Goal: Task Accomplishment & Management: Use online tool/utility

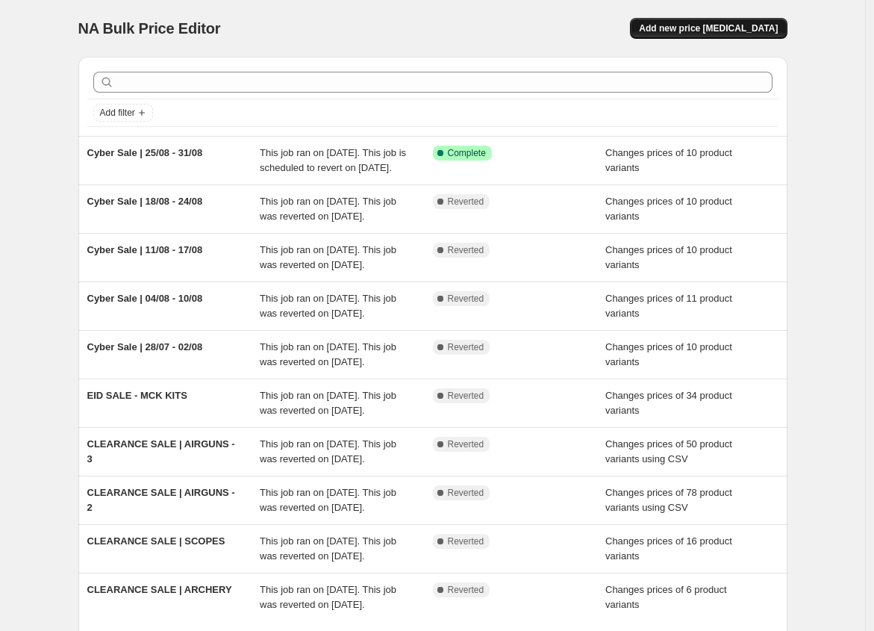
click at [715, 23] on span "Add new price [MEDICAL_DATA]" at bounding box center [708, 28] width 139 height 12
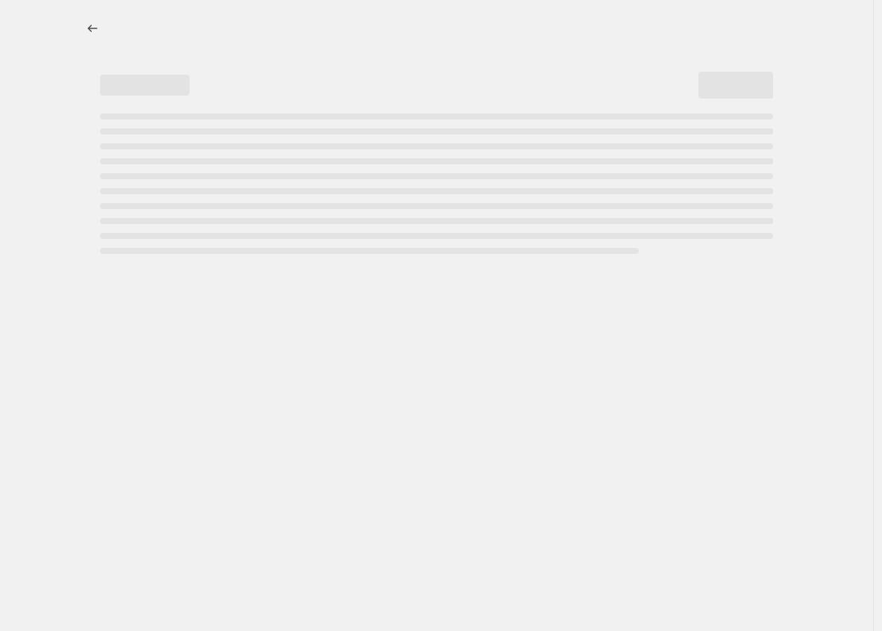
select select "percentage"
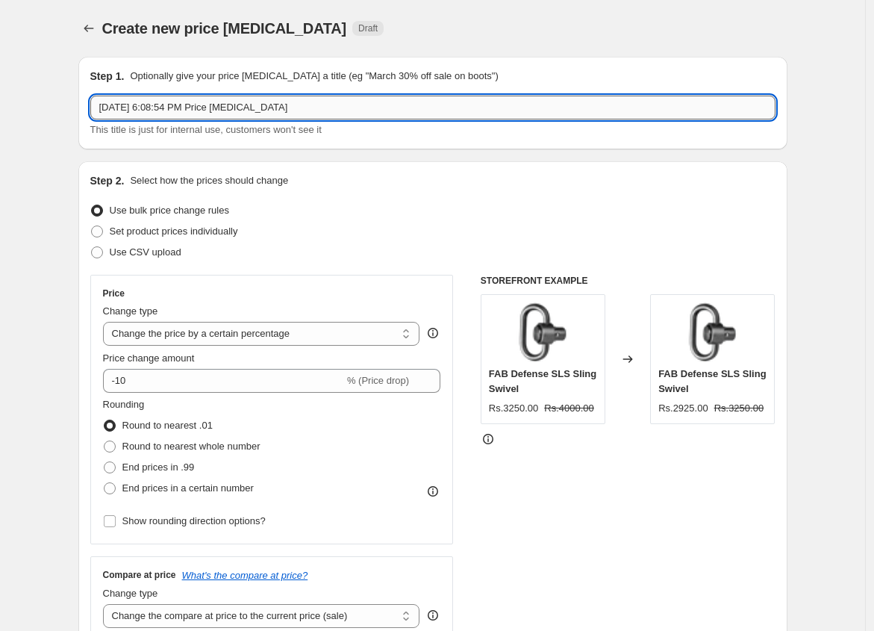
click at [307, 105] on input "[DATE] 6:08:54 PM Price [MEDICAL_DATA]" at bounding box center [432, 108] width 685 height 24
paste input "CYBER SALE | 01/09 - 07/09"
type input "CYBER SALE | 01/09 - 07/09"
click at [103, 232] on span at bounding box center [97, 231] width 12 height 12
click at [92, 226] on input "Set product prices individually" at bounding box center [91, 225] width 1 height 1
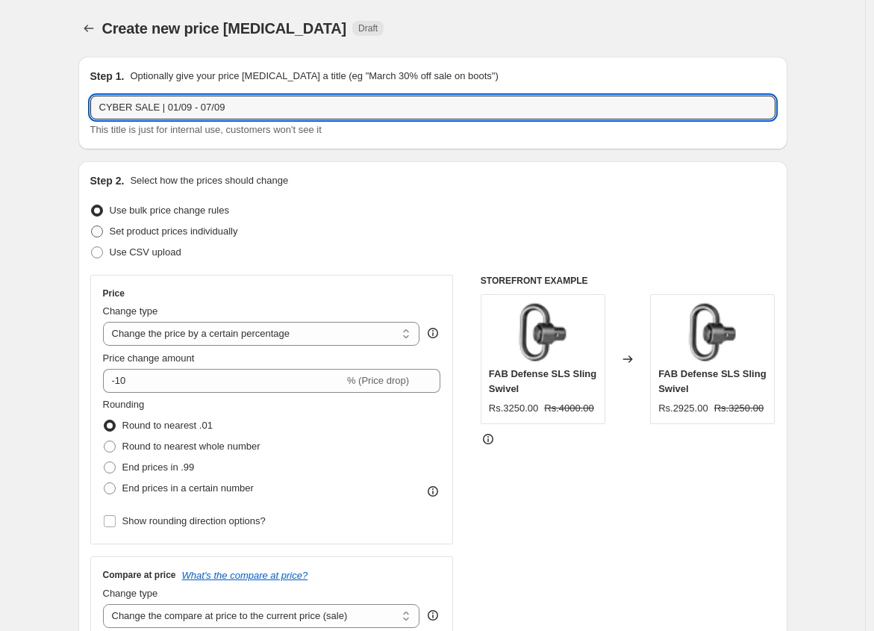
radio input "true"
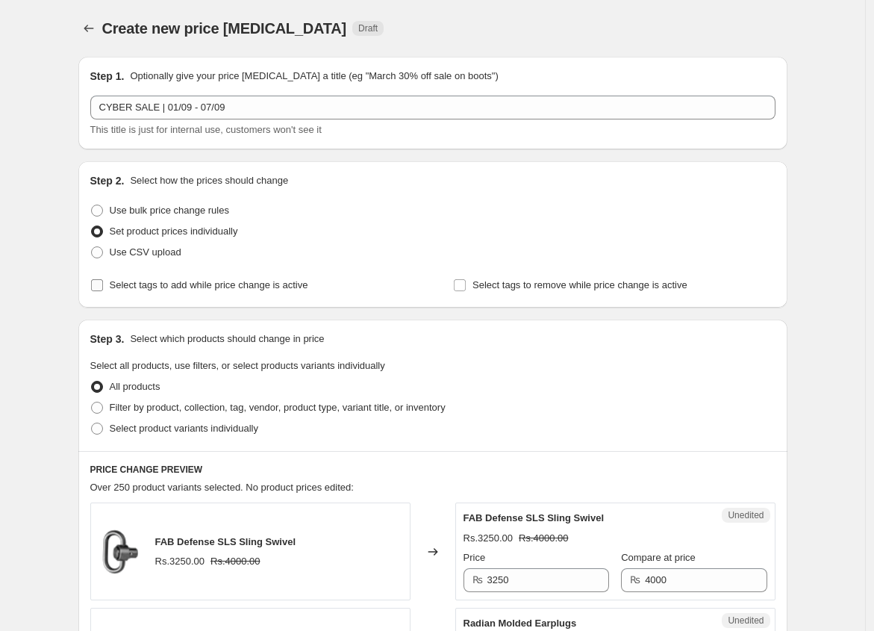
click at [101, 279] on input "Select tags to add while price change is active" at bounding box center [97, 285] width 12 height 12
checkbox input "true"
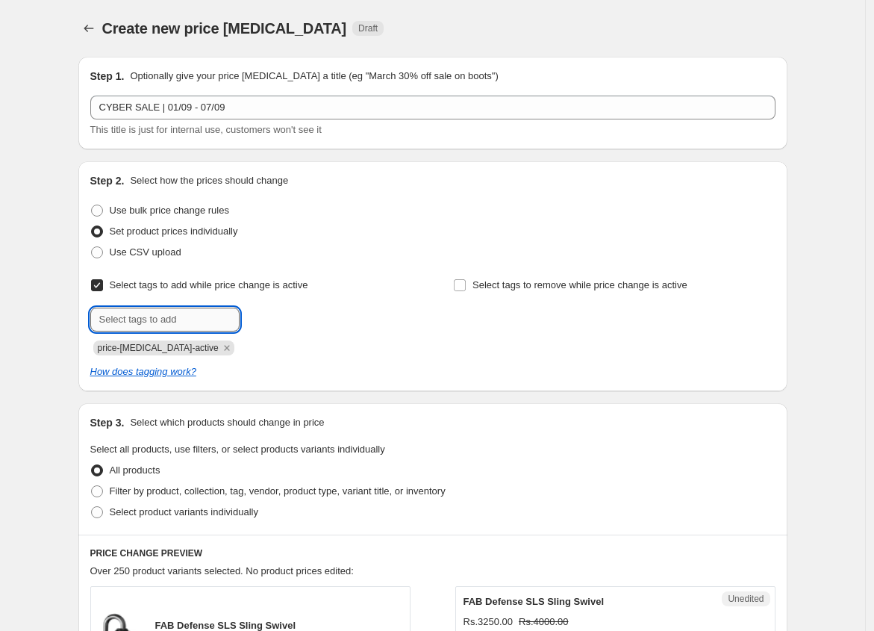
click at [158, 327] on input "text" at bounding box center [164, 320] width 149 height 24
type input "cybersale"
click at [287, 318] on span "cybersale" at bounding box center [292, 318] width 41 height 10
click at [100, 516] on span at bounding box center [97, 512] width 12 height 12
click at [92, 507] on input "Select product variants individually" at bounding box center [91, 506] width 1 height 1
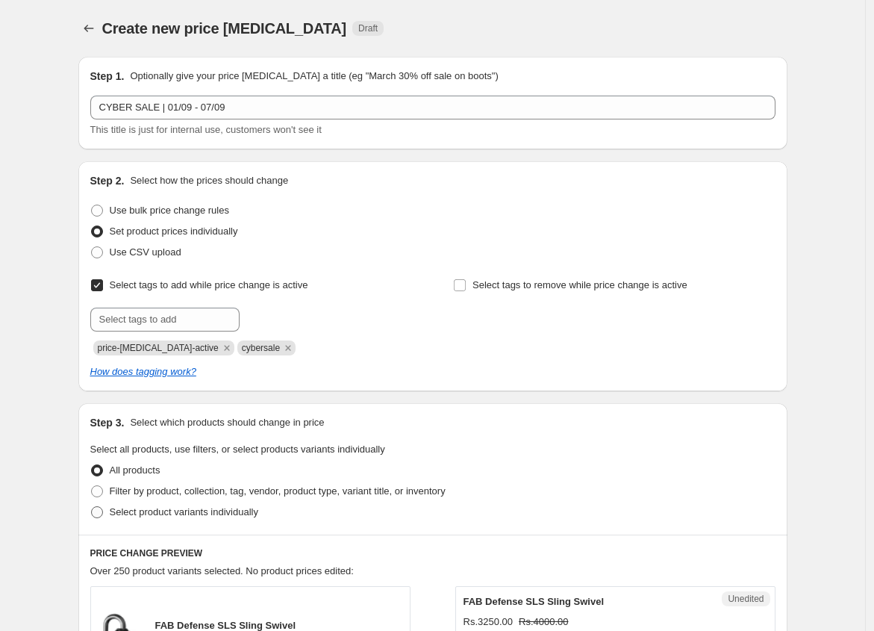
radio input "true"
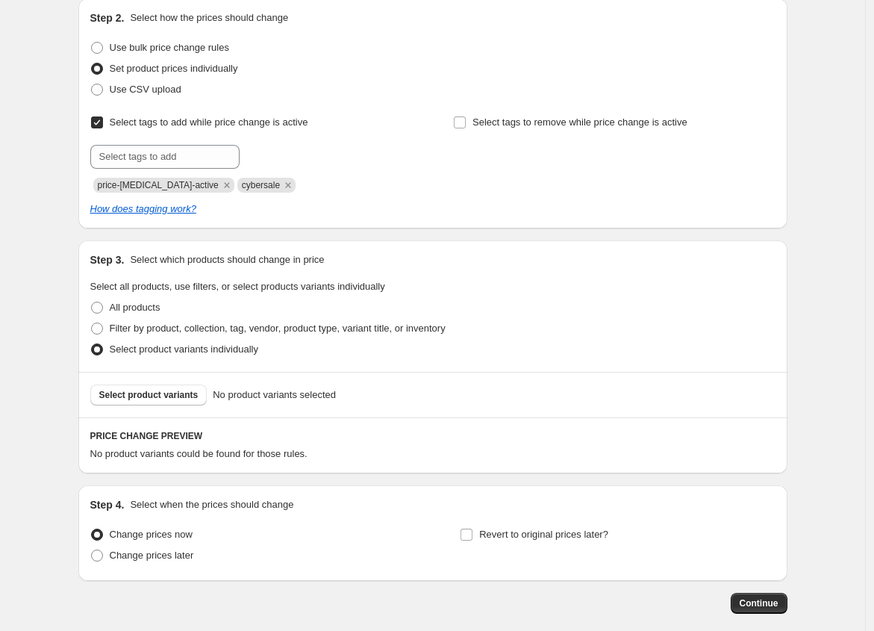
scroll to position [236, 0]
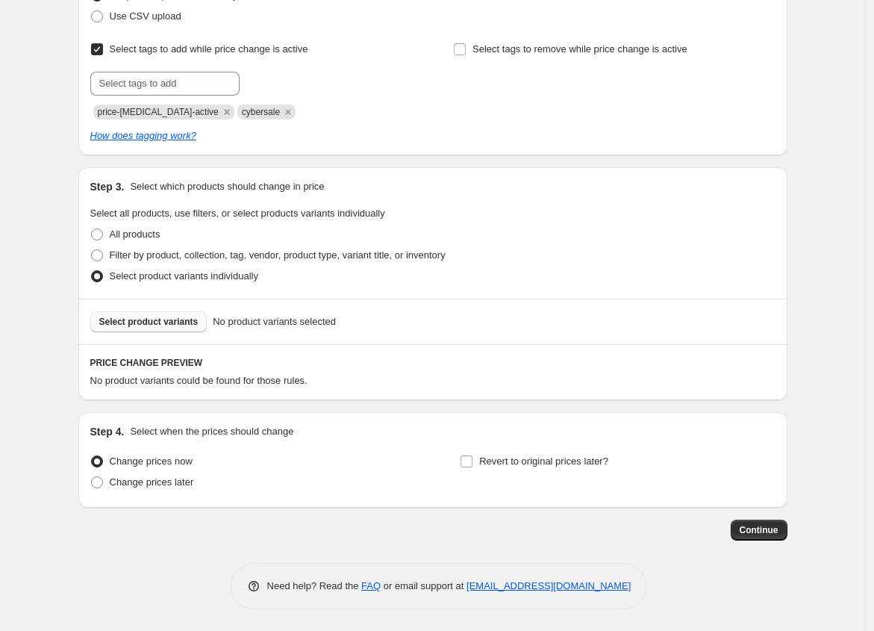
click at [159, 325] on span "Select product variants" at bounding box center [148, 322] width 99 height 12
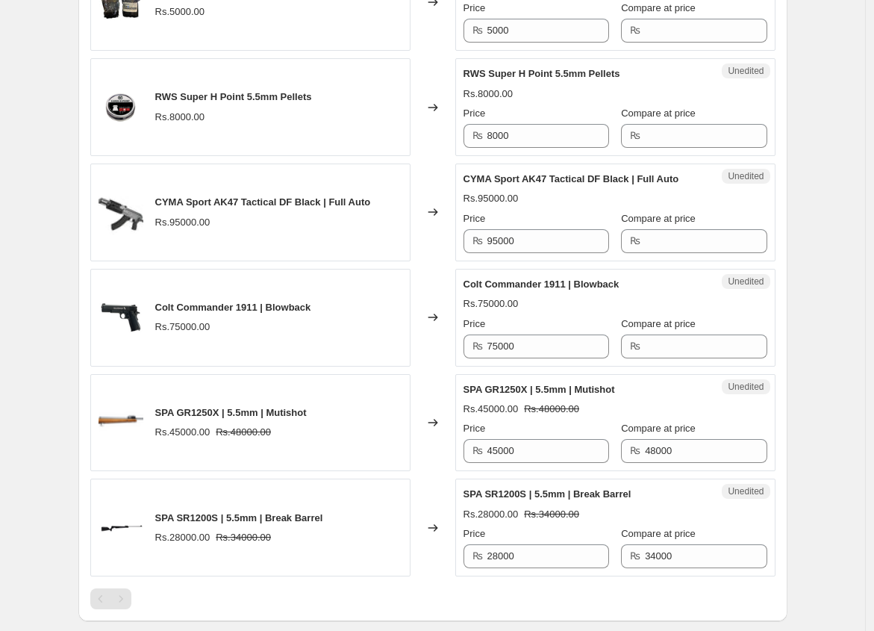
scroll to position [1352, 0]
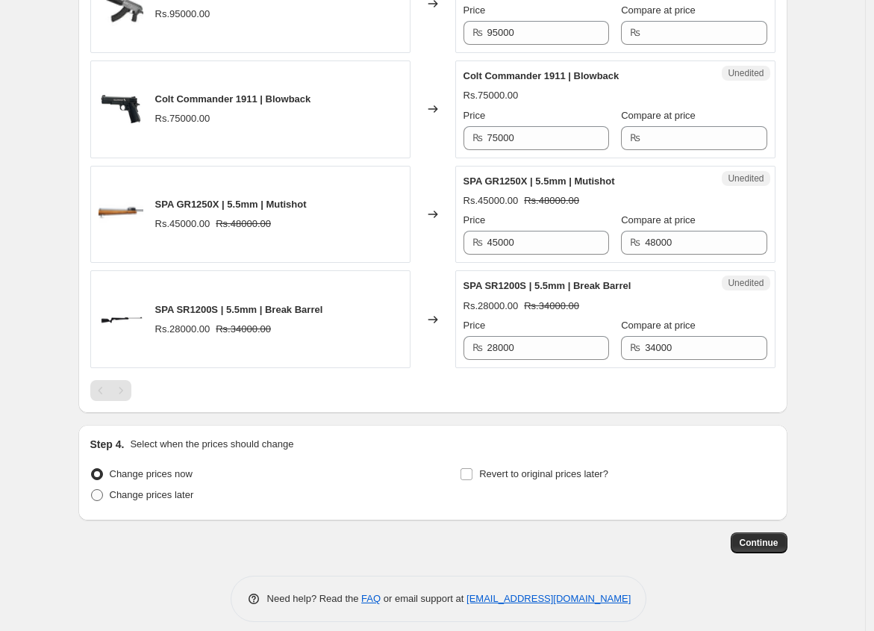
click at [154, 489] on span "Change prices later" at bounding box center [152, 494] width 84 height 11
click at [92, 489] on input "Change prices later" at bounding box center [91, 489] width 1 height 1
radio input "true"
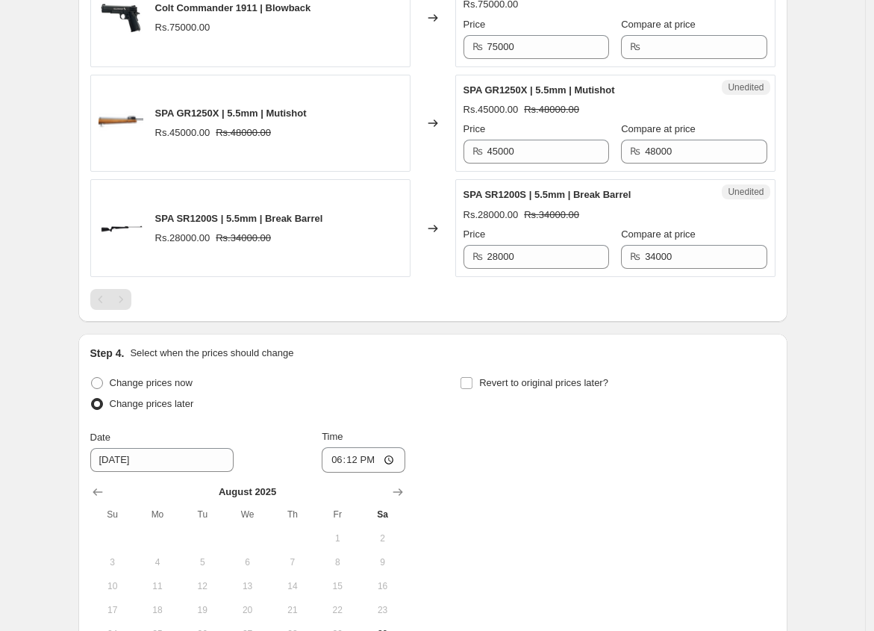
scroll to position [1631, 0]
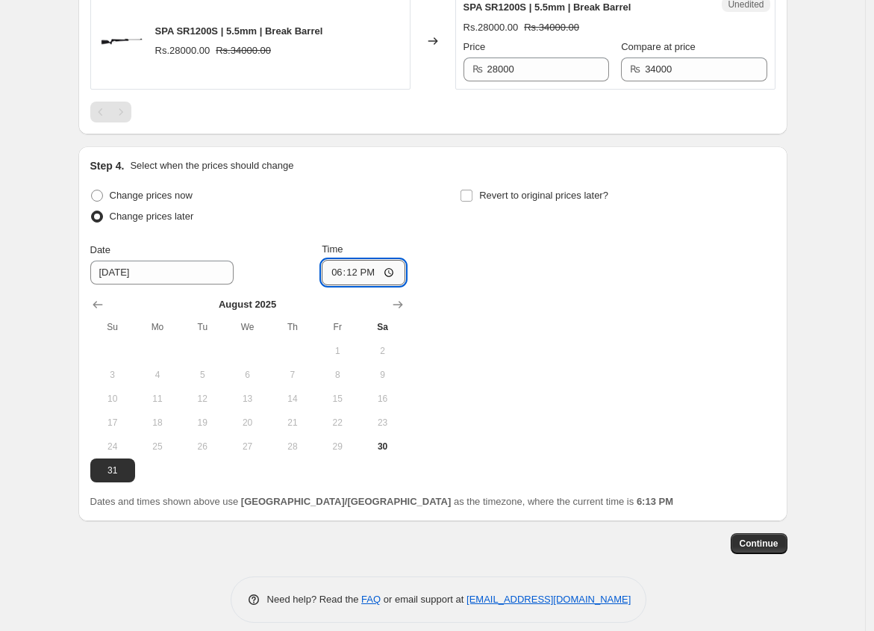
click at [376, 261] on input "18:12" at bounding box center [364, 272] width 84 height 25
click at [354, 260] on input "06:12" at bounding box center [364, 272] width 84 height 25
type input "00:00"
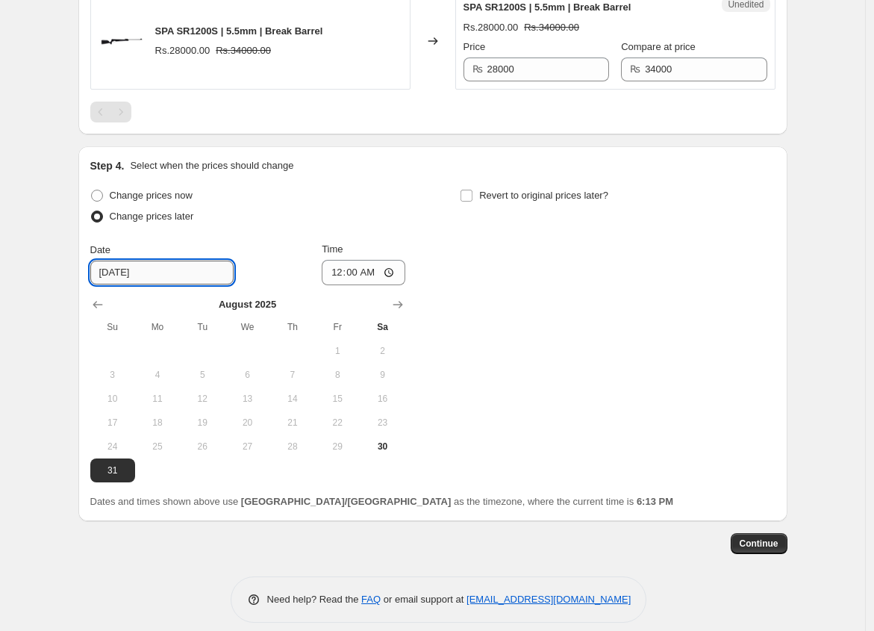
click at [121, 261] on input "[DATE]" at bounding box center [161, 273] width 143 height 24
type input "[DATE]"
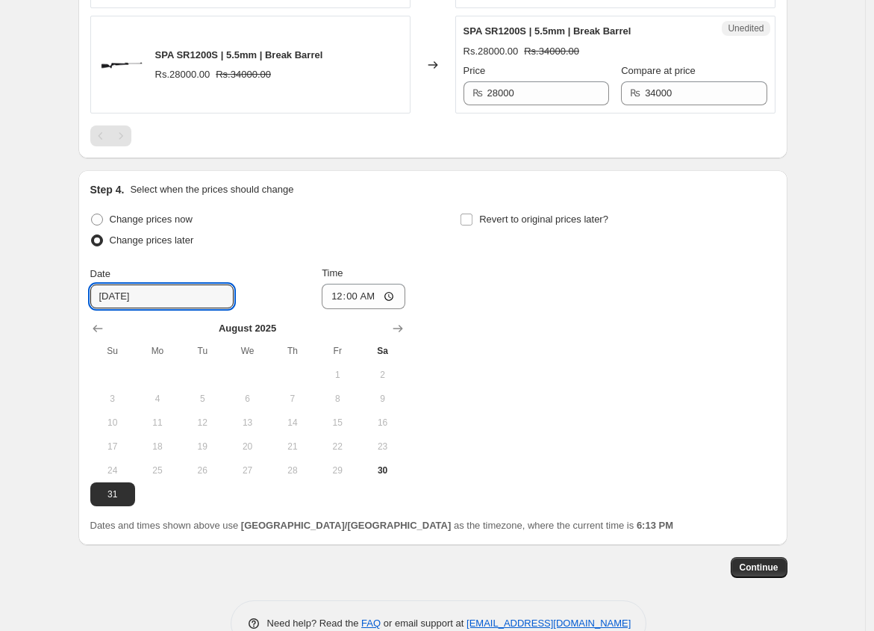
click at [340, 338] on table "[DATE] Su Mo Tu We Th Fr Sa 1 2 3 4 5 6 7 8 9 10 11 12 13 14 15 16 17 18 19 20 …" at bounding box center [247, 413] width 315 height 185
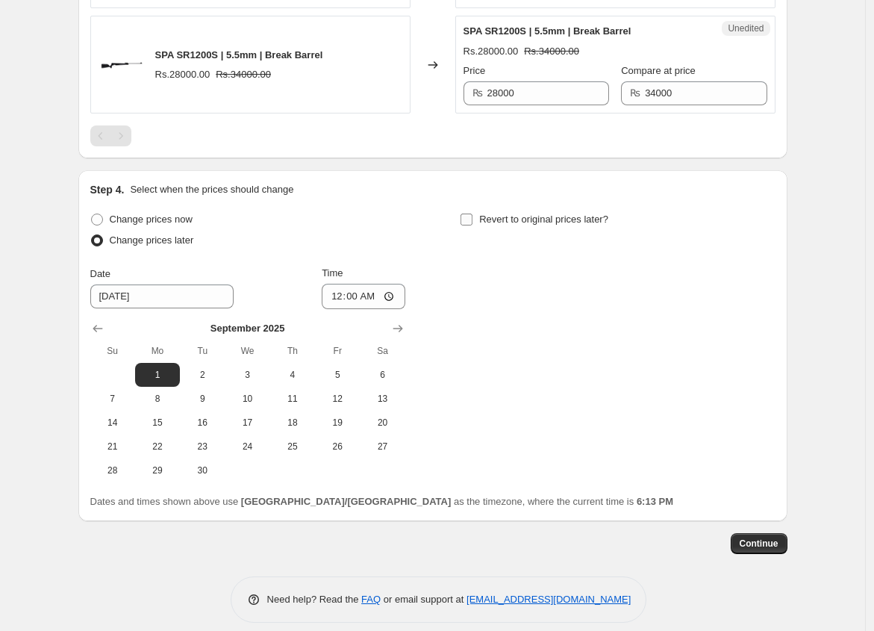
click at [491, 214] on span "Revert to original prices later?" at bounding box center [543, 219] width 129 height 11
click at [473, 214] on input "Revert to original prices later?" at bounding box center [467, 220] width 12 height 12
checkbox input "true"
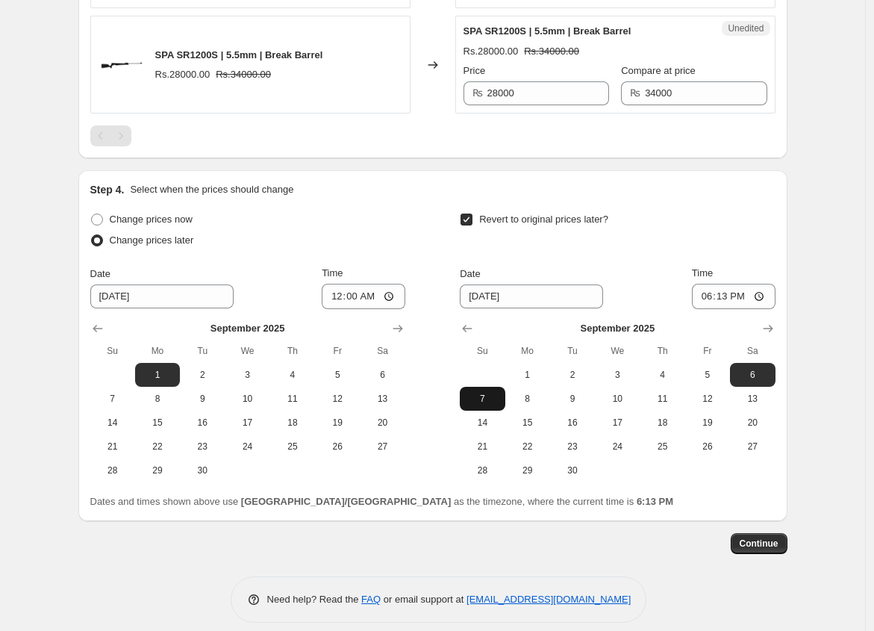
click at [493, 387] on button "7" at bounding box center [482, 399] width 45 height 24
type input "[DATE]"
click at [710, 284] on input "18:13" at bounding box center [734, 296] width 84 height 25
type input "23:59"
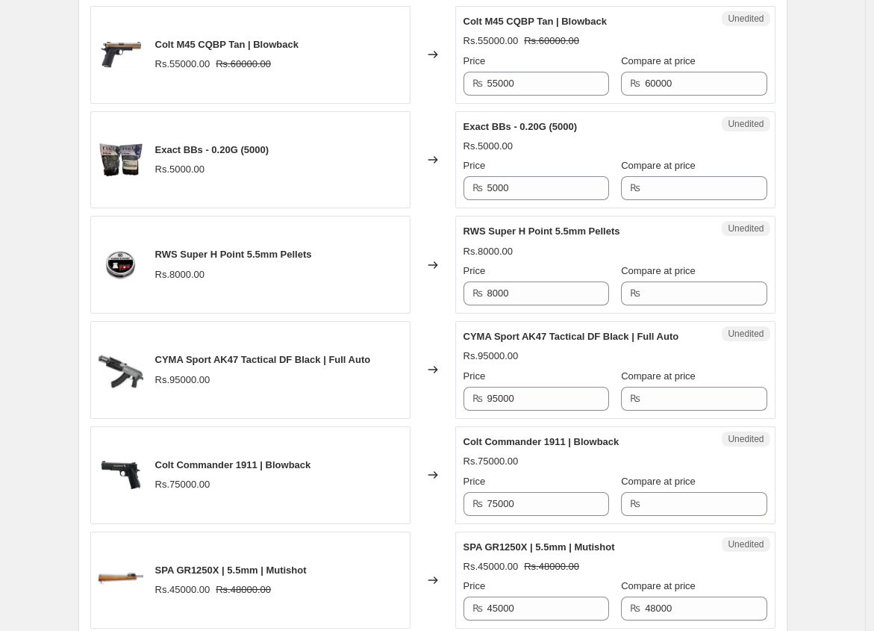
scroll to position [989, 0]
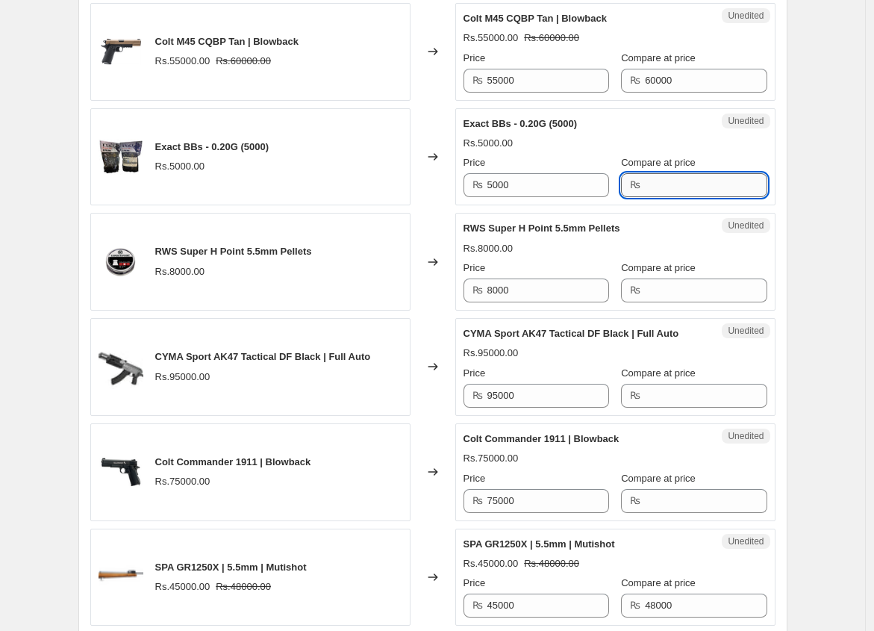
click at [661, 178] on input "Compare at price" at bounding box center [706, 185] width 122 height 24
type input "6000"
click at [647, 280] on input "Compare at price" at bounding box center [706, 290] width 122 height 24
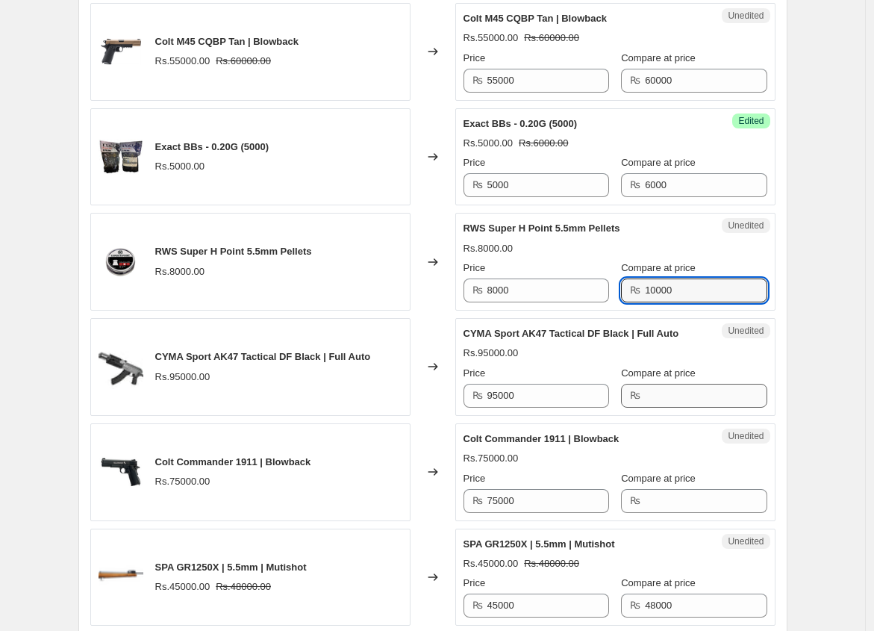
type input "10000"
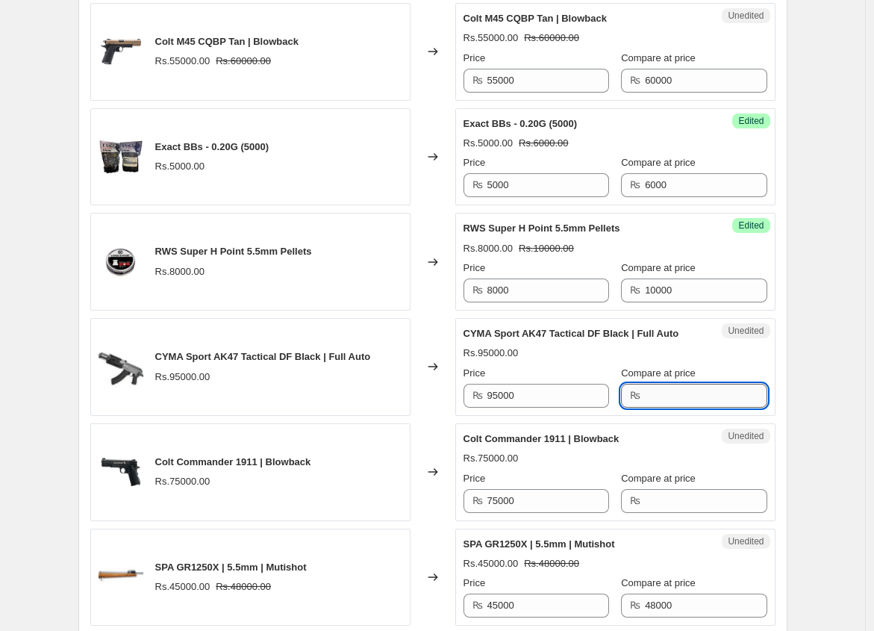
click at [646, 384] on input "Compare at price" at bounding box center [706, 396] width 122 height 24
type input "105000"
click at [659, 489] on input "Compare at price" at bounding box center [706, 501] width 122 height 24
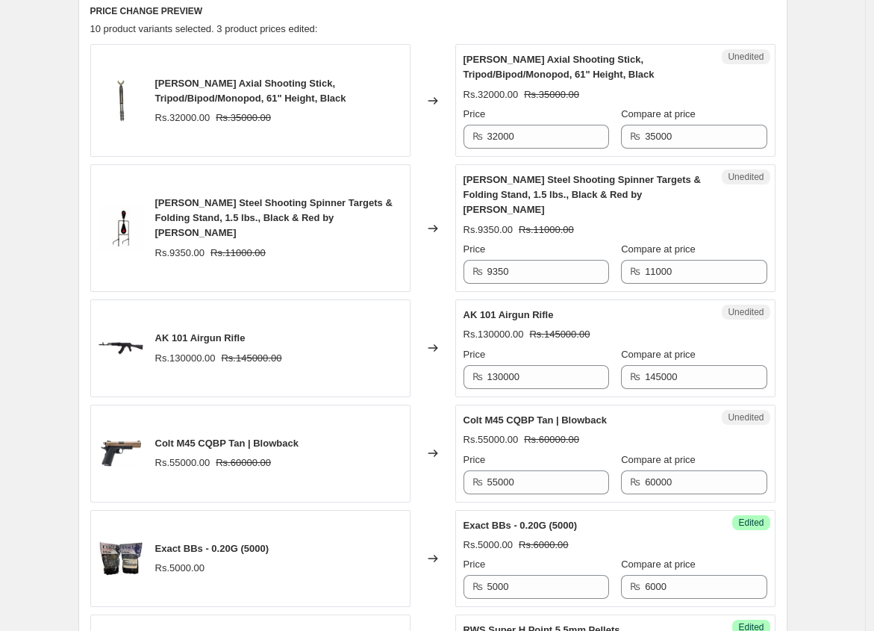
scroll to position [561, 0]
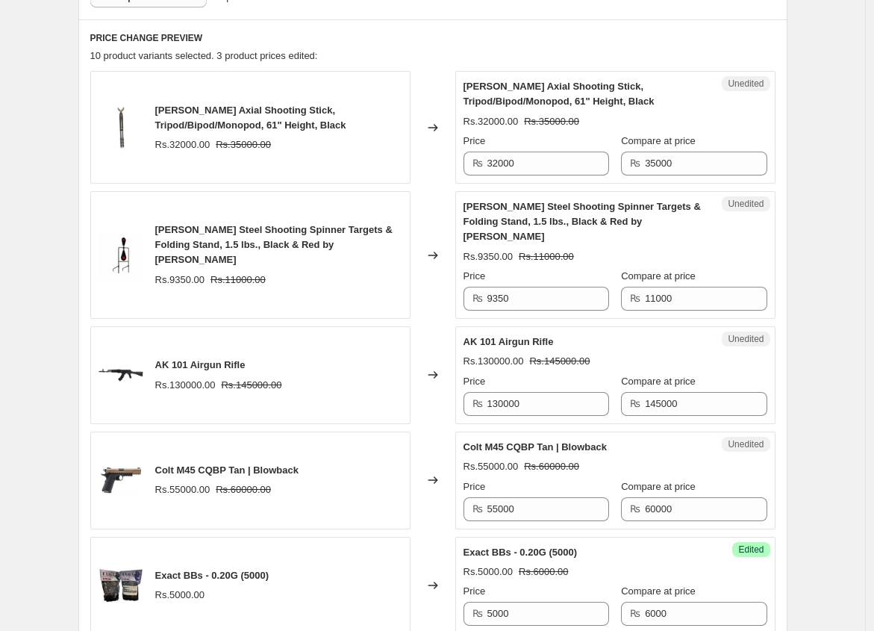
type input "80000"
click at [501, 155] on input "32000" at bounding box center [549, 164] width 122 height 24
click at [502, 164] on input "32000" at bounding box center [549, 164] width 122 height 24
type input "25000"
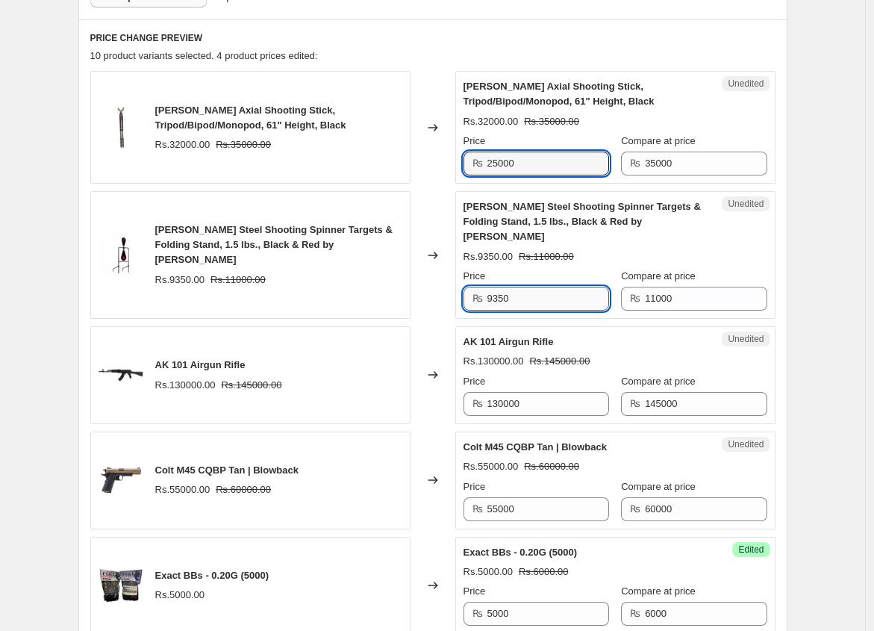
click at [523, 291] on input "9350" at bounding box center [549, 299] width 122 height 24
click at [504, 287] on input "9350" at bounding box center [549, 299] width 122 height 24
type input "8000"
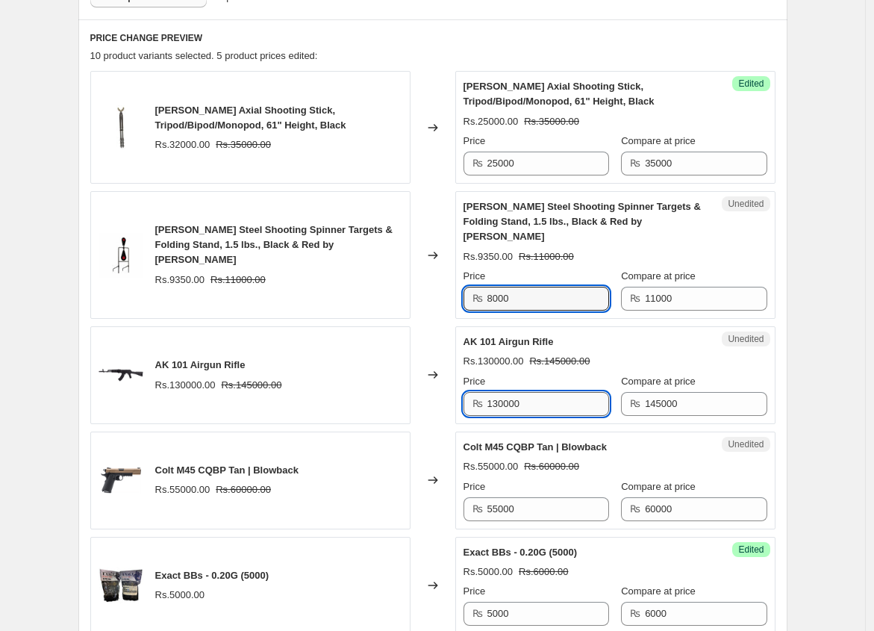
click at [530, 394] on input "130000" at bounding box center [549, 404] width 122 height 24
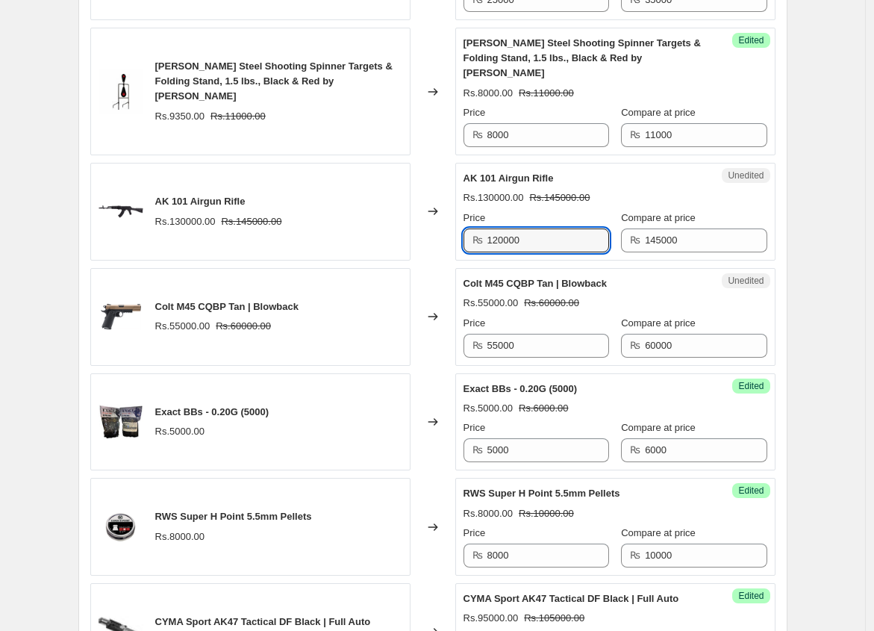
scroll to position [729, 0]
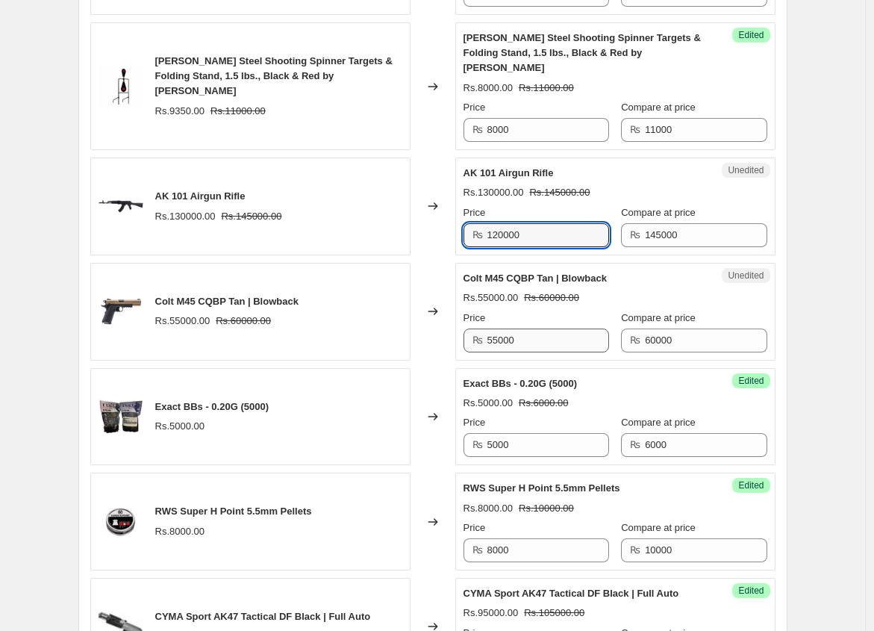
type input "120000"
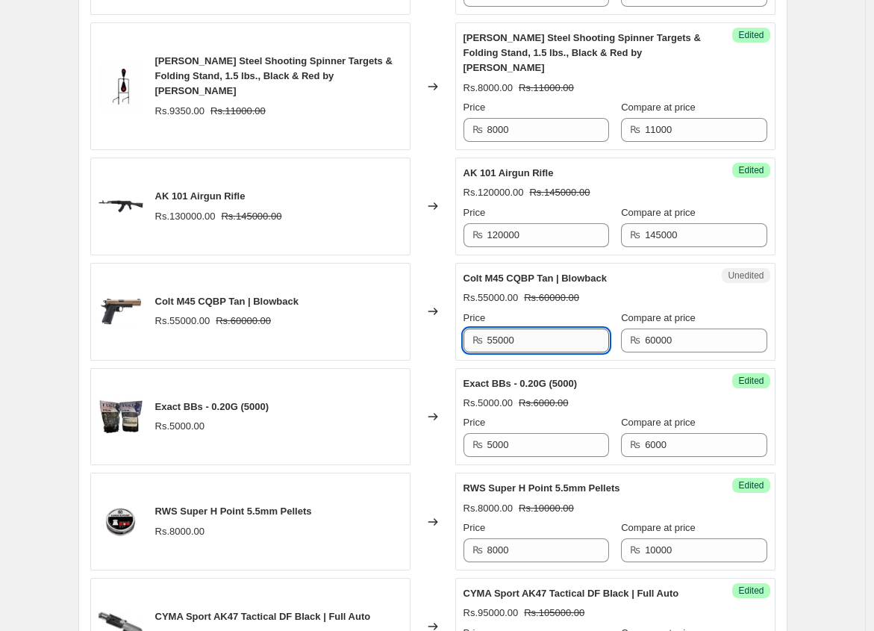
click at [503, 328] on input "55000" at bounding box center [549, 340] width 122 height 24
type input "47250"
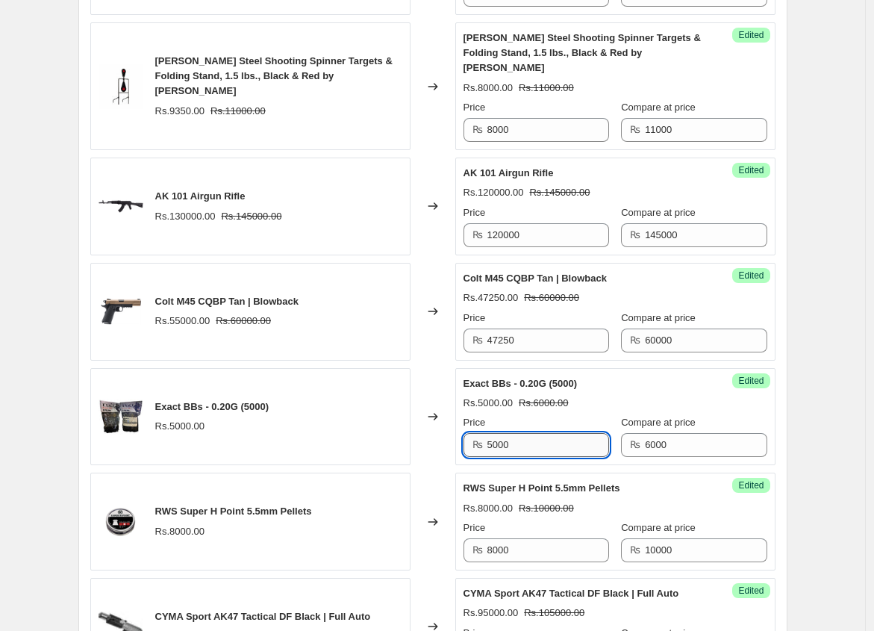
click at [520, 433] on input "5000" at bounding box center [549, 445] width 122 height 24
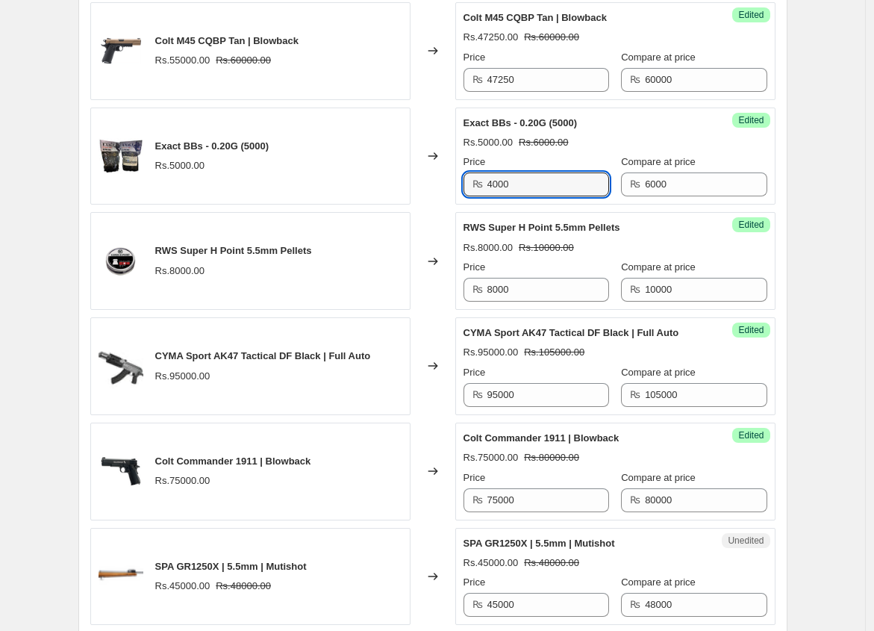
scroll to position [1096, 0]
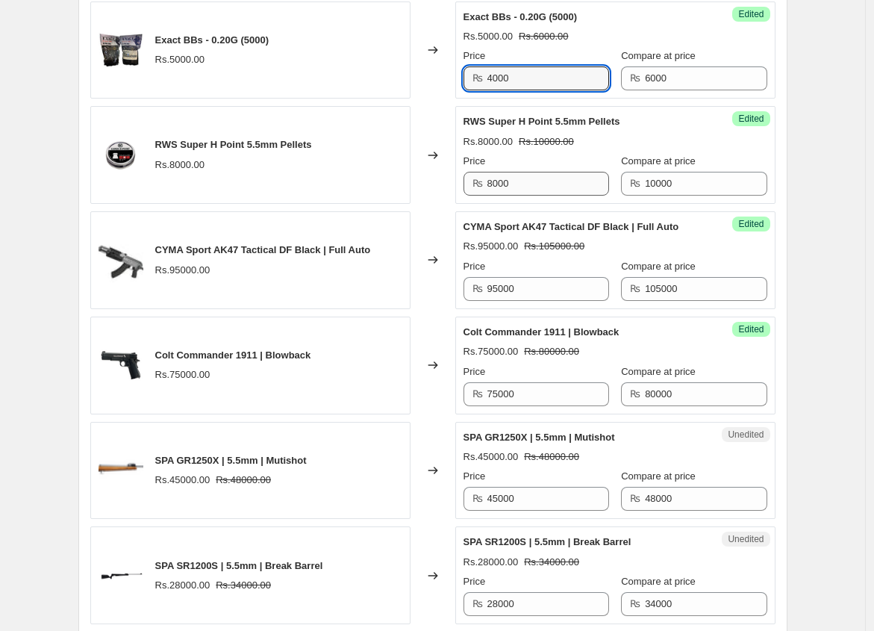
type input "4000"
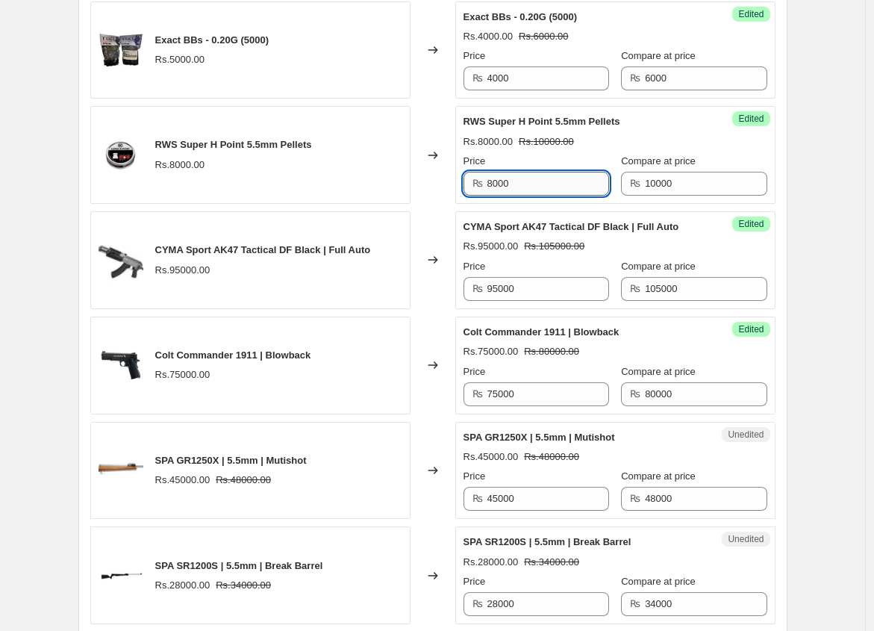
click at [496, 172] on input "8000" at bounding box center [549, 184] width 122 height 24
type input "7000"
click at [496, 277] on input "95000" at bounding box center [549, 289] width 122 height 24
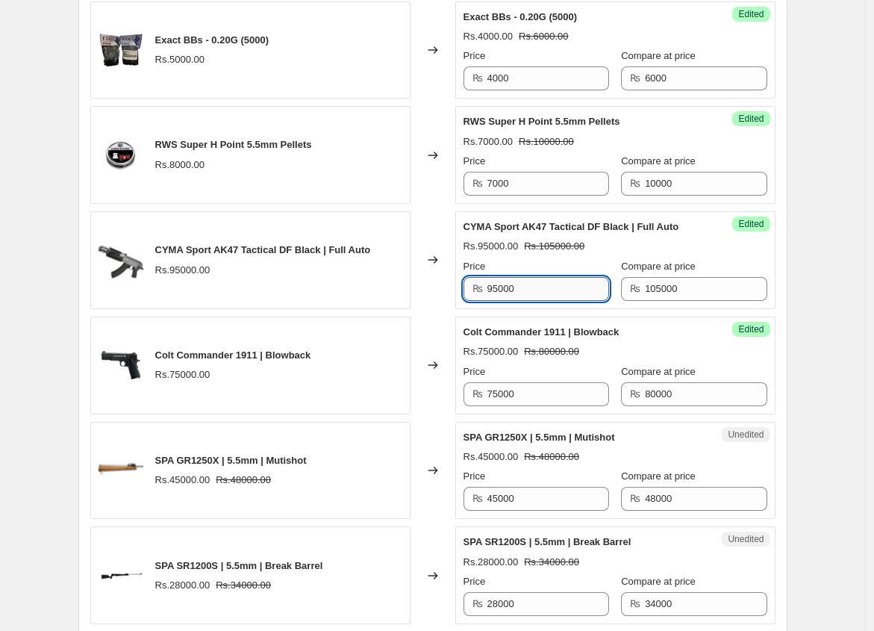
click at [496, 277] on input "95000" at bounding box center [549, 289] width 122 height 24
type input "84000"
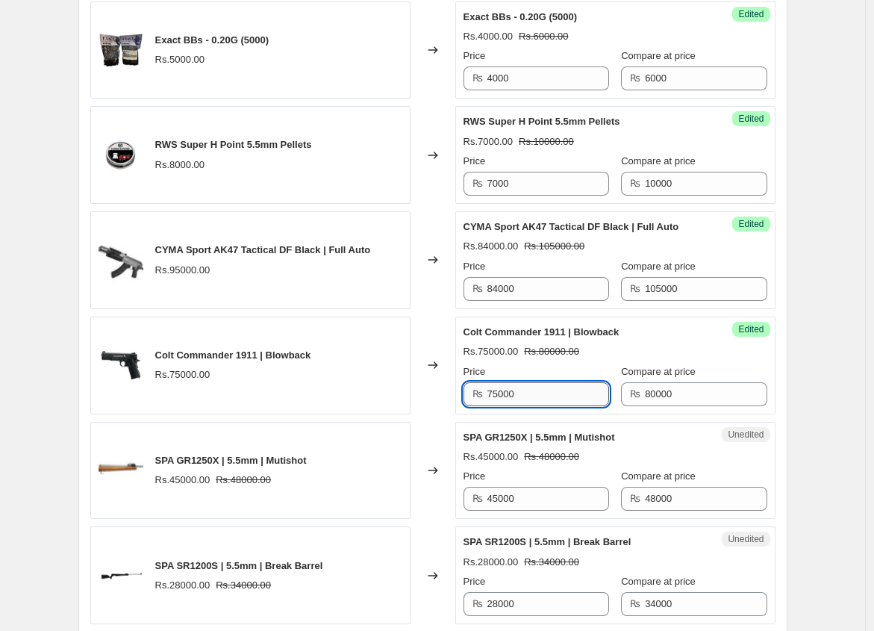
click at [516, 382] on input "75000" at bounding box center [549, 394] width 122 height 24
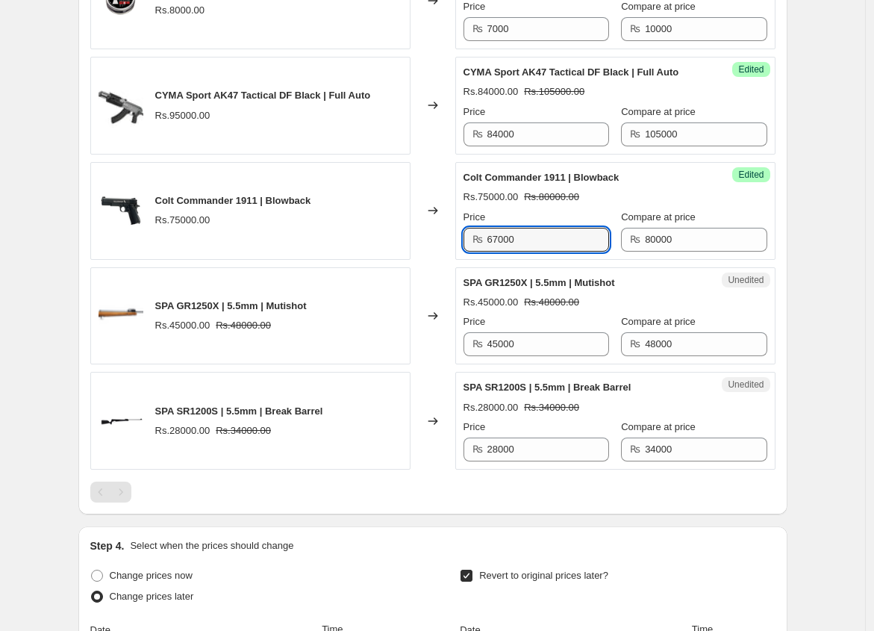
scroll to position [1318, 0]
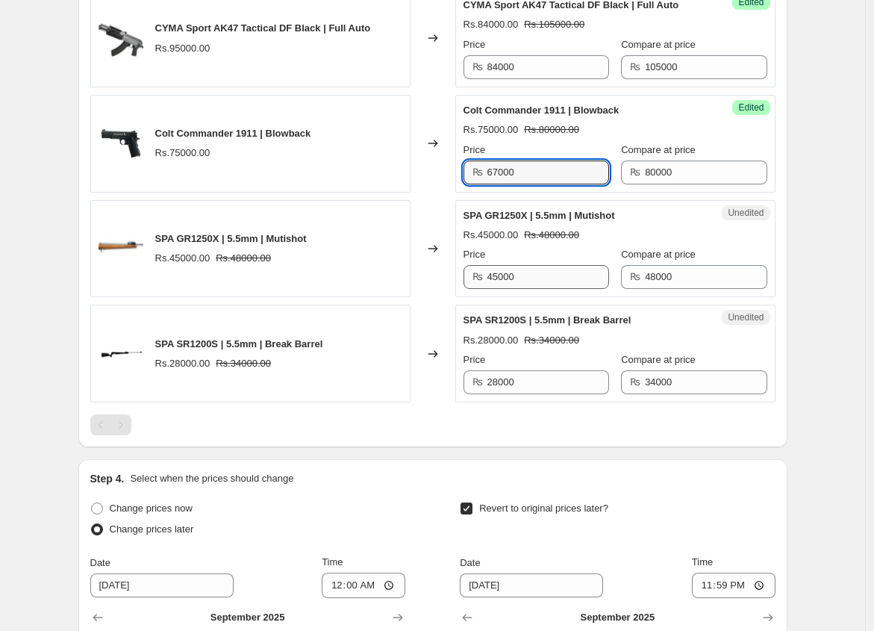
type input "67000"
click at [517, 265] on input "45000" at bounding box center [549, 277] width 122 height 24
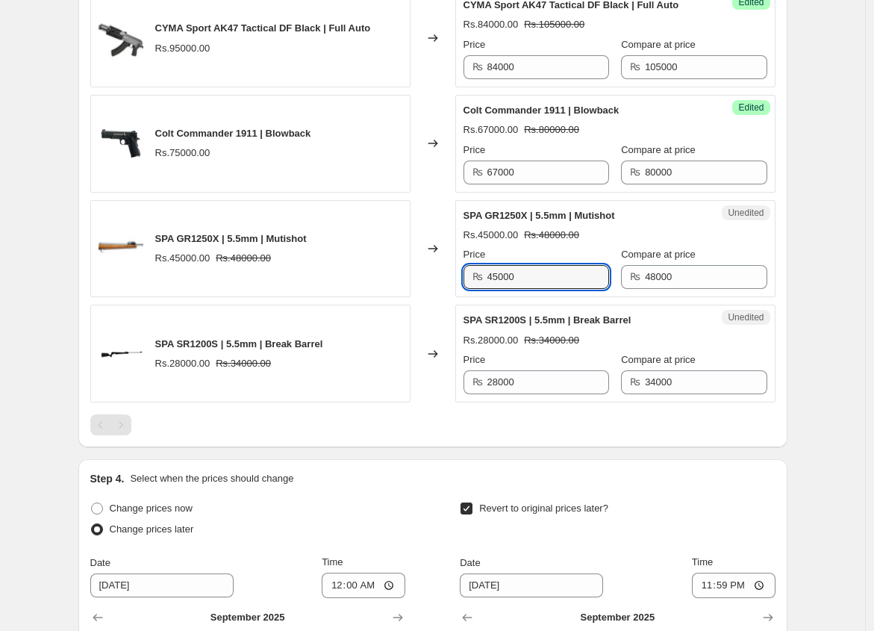
click at [485, 273] on div "₨ 45000" at bounding box center [537, 277] width 146 height 24
click at [501, 265] on input "45000" at bounding box center [549, 277] width 122 height 24
drag, startPoint x: 499, startPoint y: 266, endPoint x: 488, endPoint y: 269, distance: 11.6
click at [488, 269] on div "₨ 45000" at bounding box center [537, 277] width 146 height 24
type input "38000"
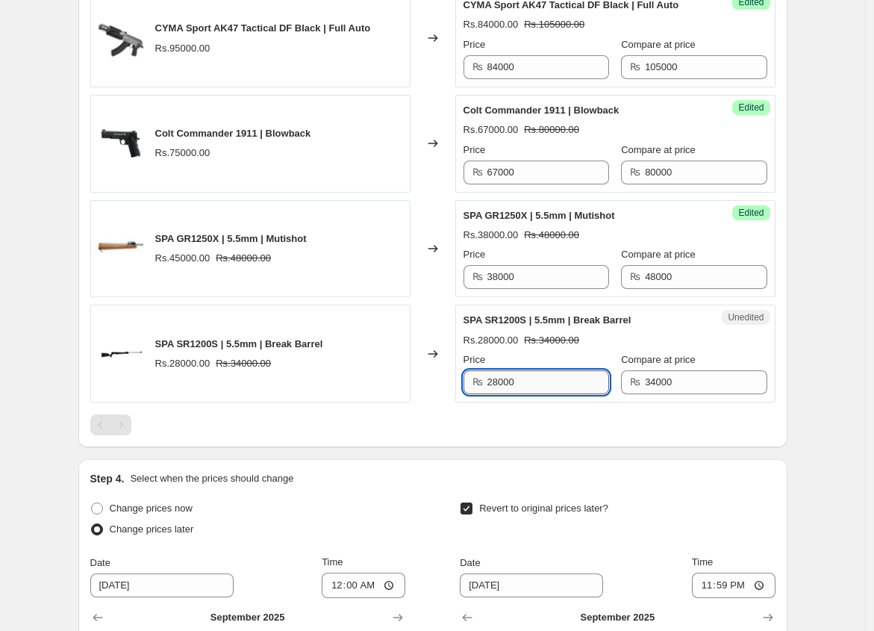
click at [497, 370] on input "28000" at bounding box center [549, 382] width 122 height 24
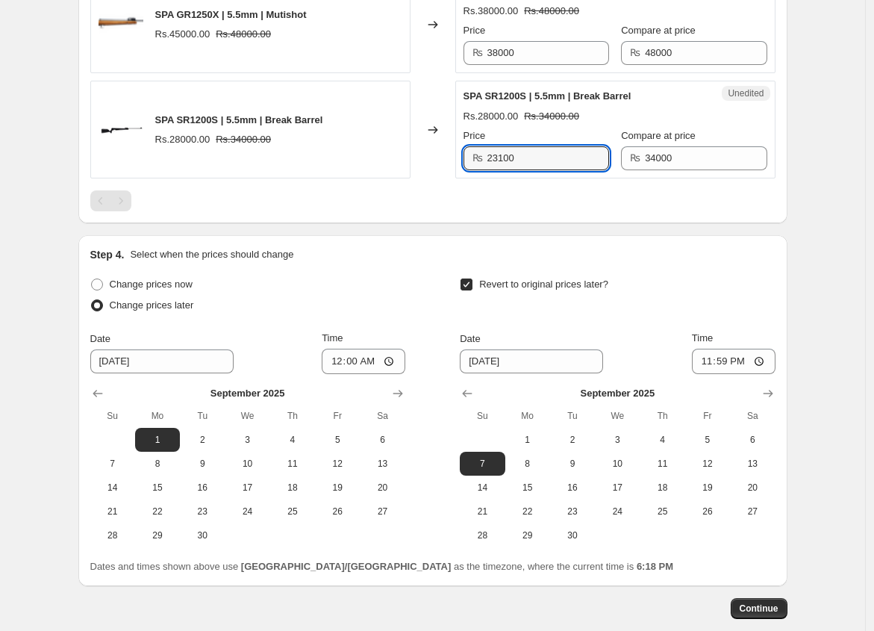
scroll to position [1607, 0]
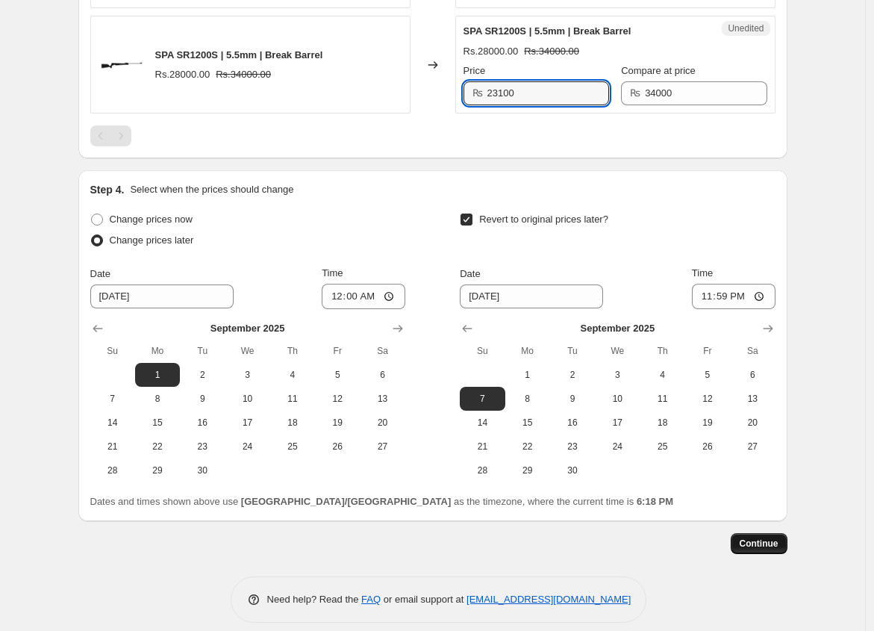
type input "23100"
click at [766, 538] on span "Continue" at bounding box center [759, 544] width 39 height 12
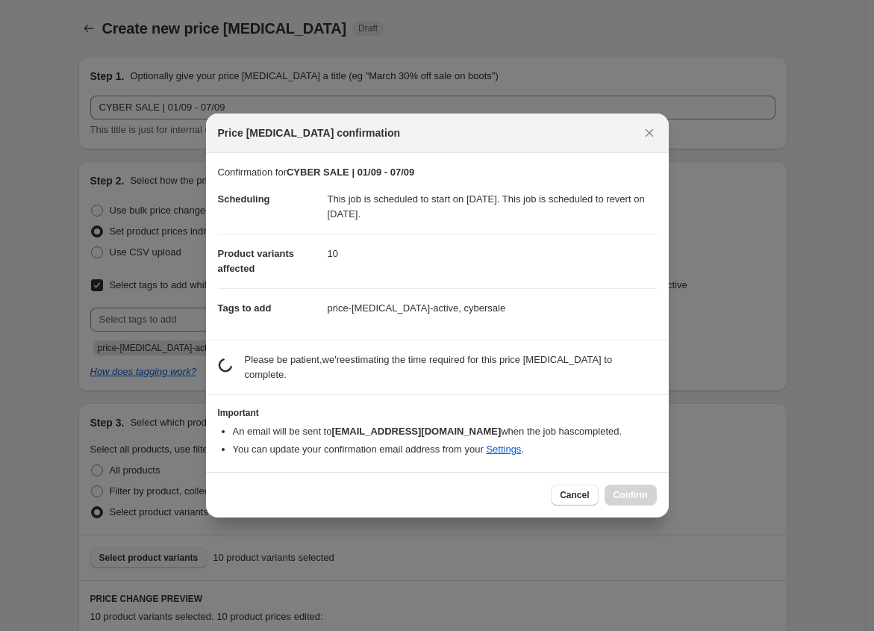
scroll to position [0, 0]
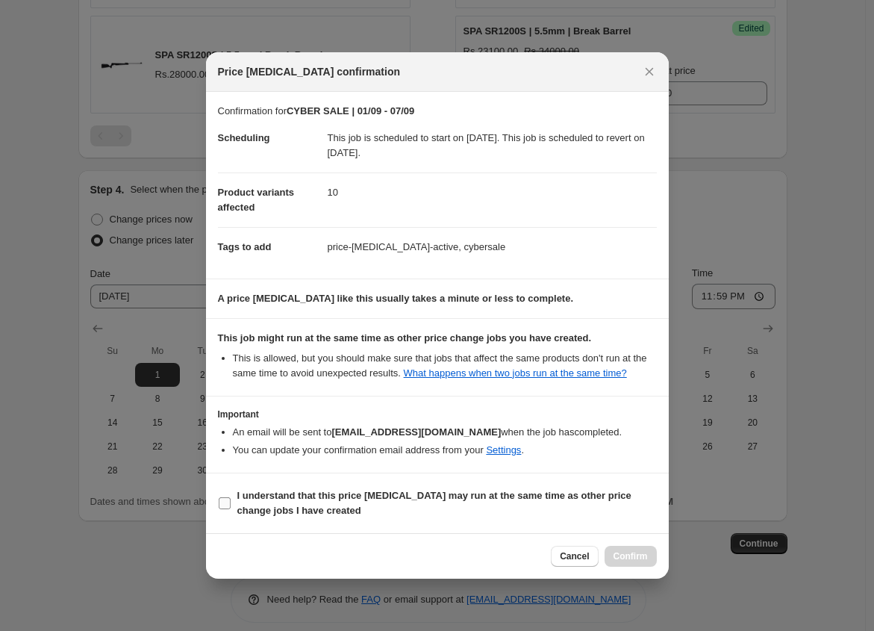
click at [284, 496] on b "I understand that this price [MEDICAL_DATA] may run at the same time as other p…" at bounding box center [434, 503] width 394 height 26
click at [231, 497] on input "I understand that this price [MEDICAL_DATA] may run at the same time as other p…" at bounding box center [225, 503] width 12 height 12
checkbox input "true"
click at [627, 556] on span "Confirm" at bounding box center [631, 556] width 34 height 12
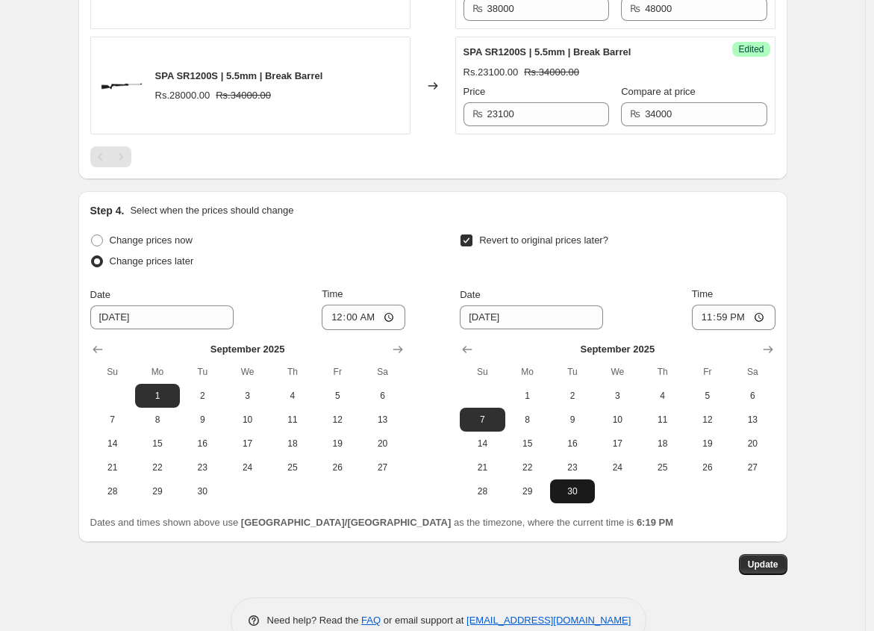
scroll to position [1698, 0]
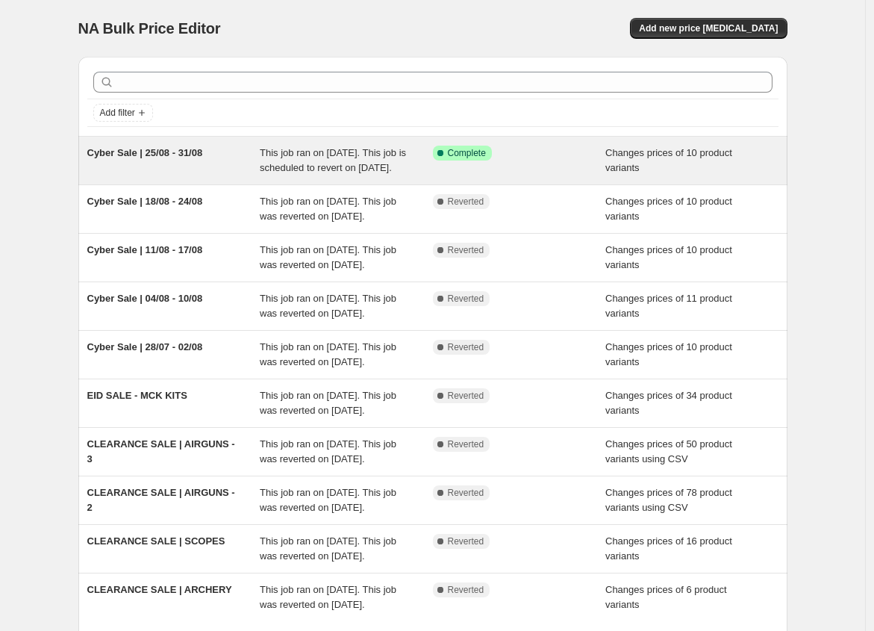
click at [180, 154] on span "Cyber Sale | 25/08 - 31/08" at bounding box center [145, 152] width 116 height 11
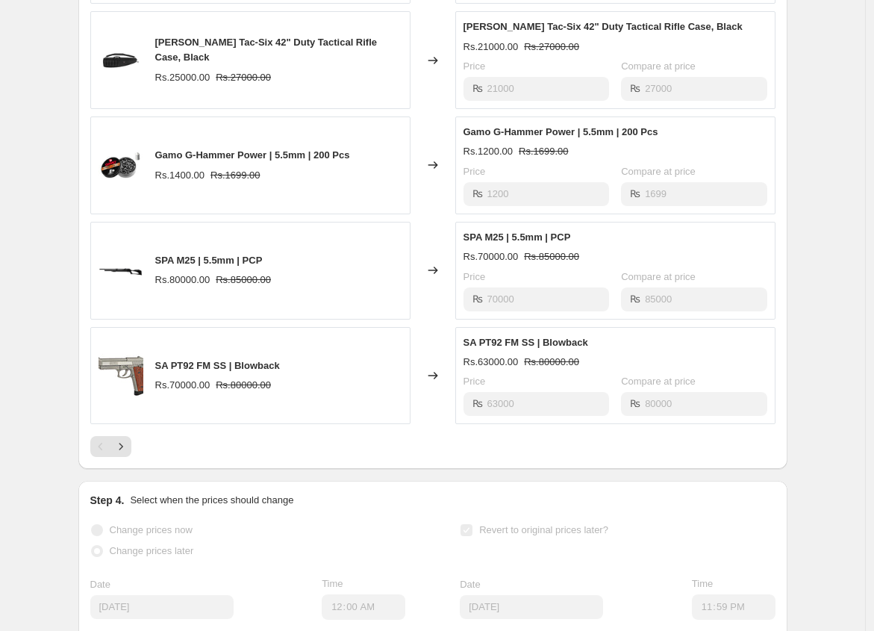
scroll to position [865, 0]
